Goal: Find specific page/section: Find specific page/section

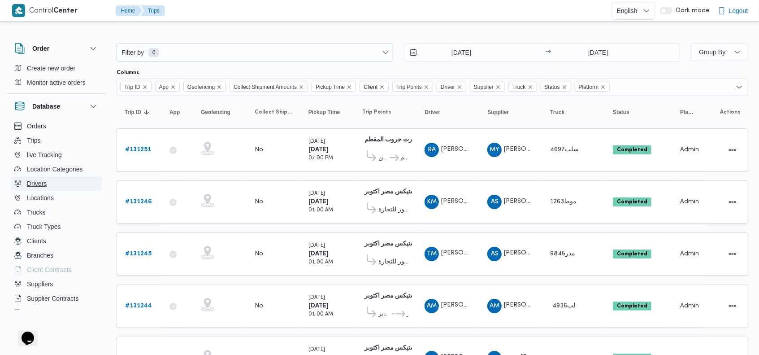
click at [48, 181] on button "Drivers" at bounding box center [56, 183] width 91 height 14
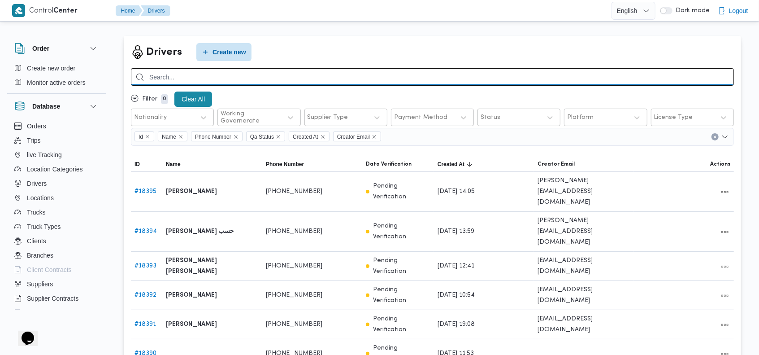
click at [277, 75] on input "search" at bounding box center [432, 76] width 603 height 17
type input "[PERSON_NAME]"
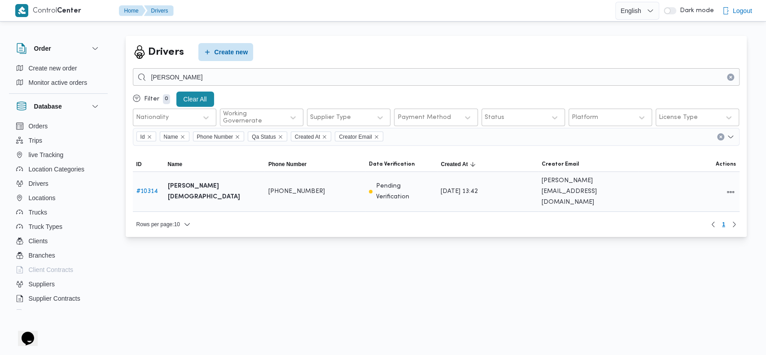
click at [153, 188] on link "# 10314" at bounding box center [147, 191] width 22 height 6
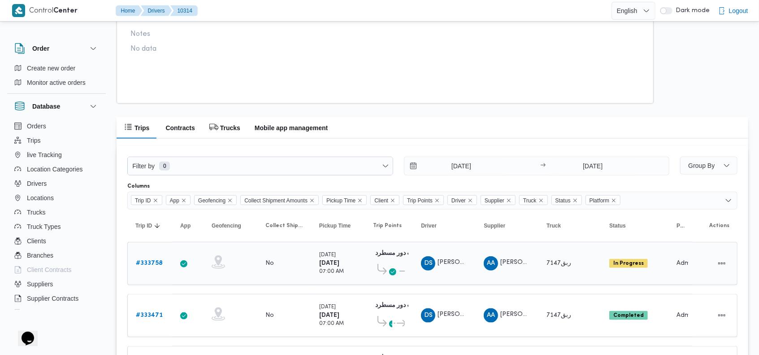
scroll to position [586, 0]
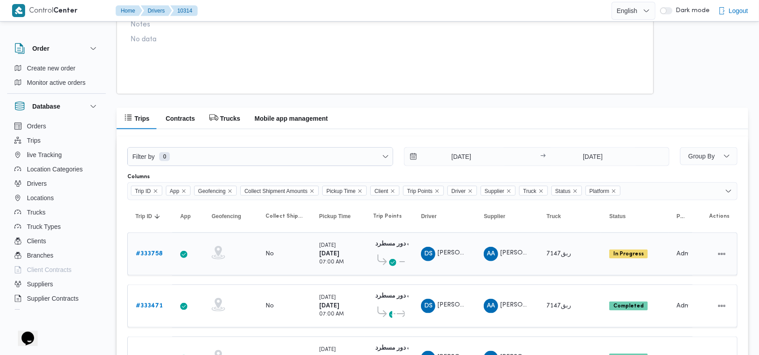
click at [392, 260] on icon at bounding box center [392, 262] width 7 height 7
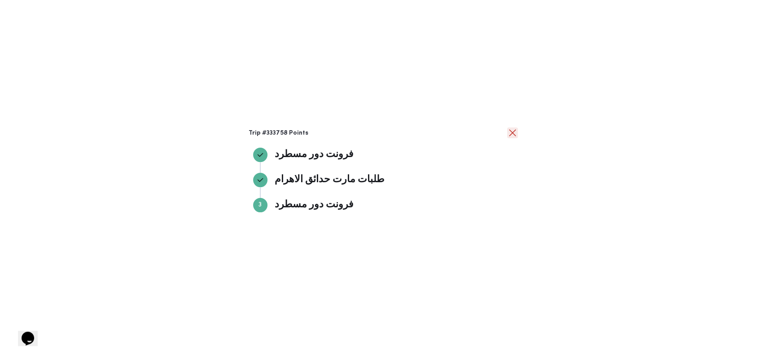
click at [513, 130] on button "close" at bounding box center [512, 132] width 11 height 11
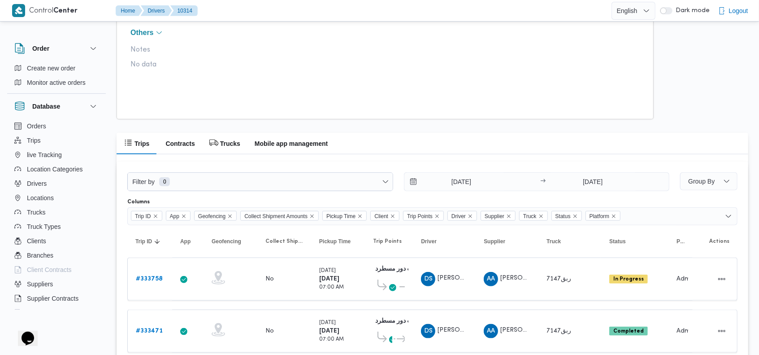
scroll to position [558, 0]
